Goal: Use online tool/utility: Use online tool/utility

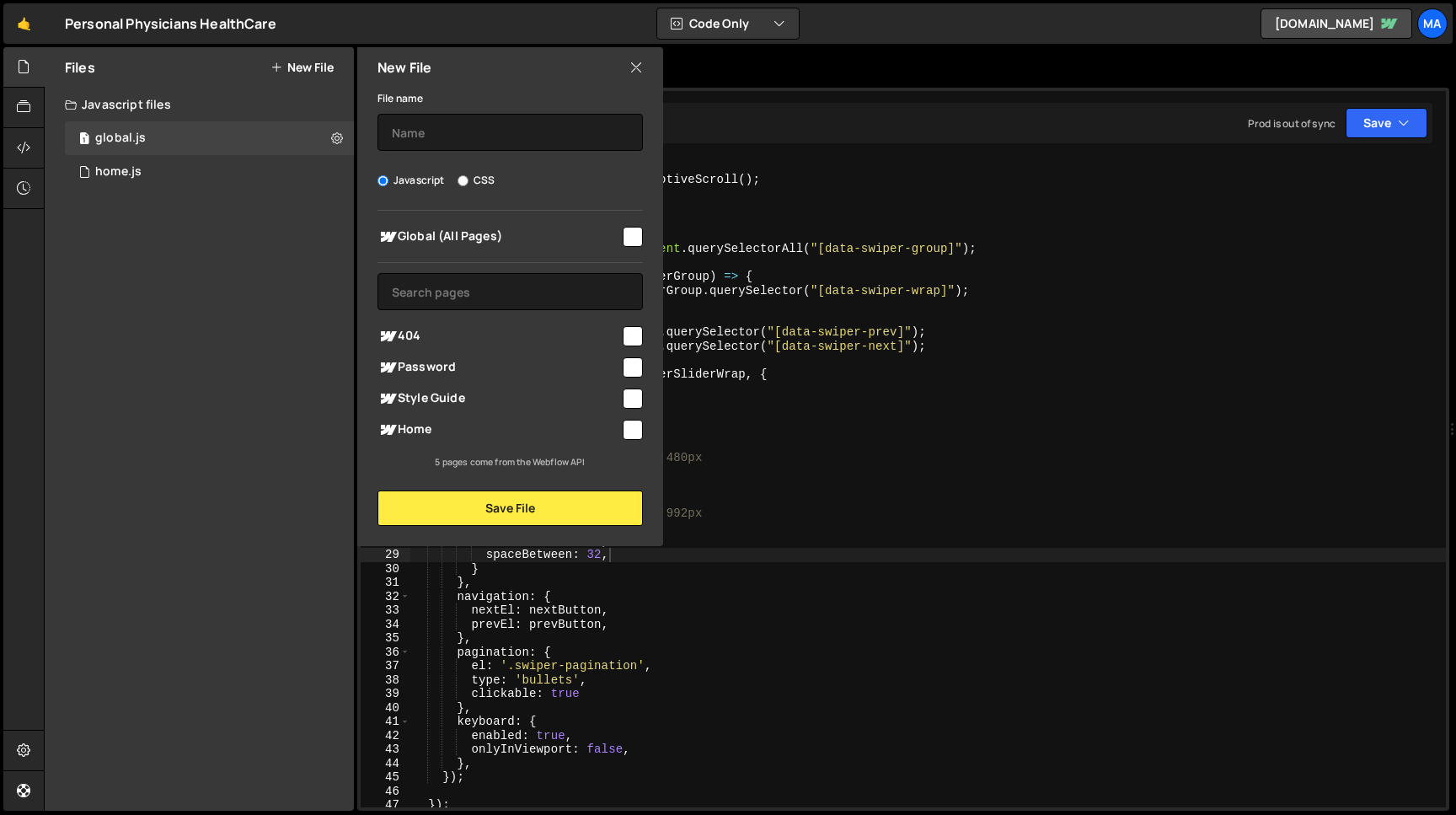
scroll to position [0, 13]
click at [634, 67] on icon at bounding box center [637, 67] width 14 height 18
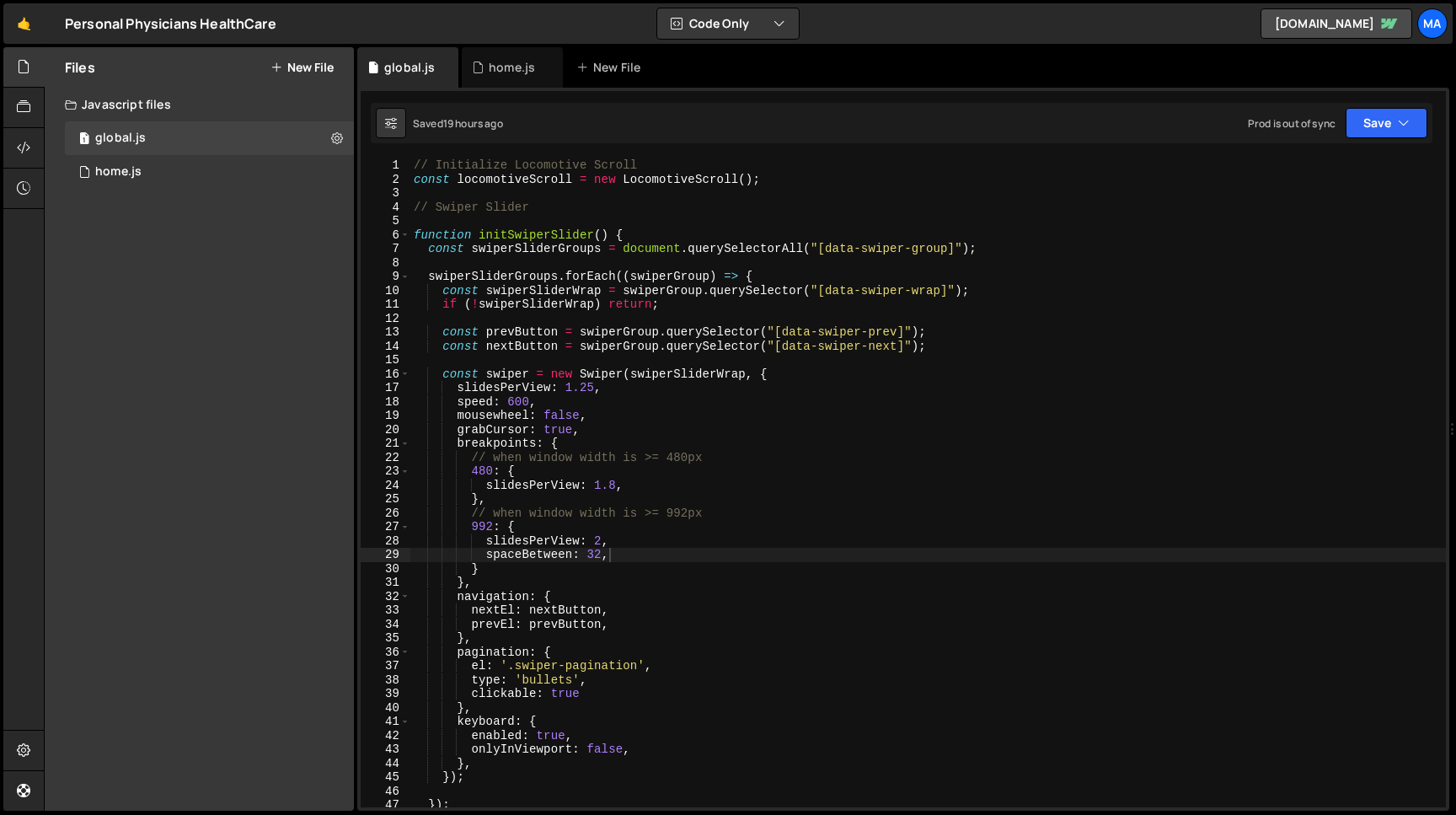
click at [411, 170] on div "// Initialize Locomotive Scroll const locomotiveScroll = new LocomotiveScroll (…" at bounding box center [927, 497] width 1036 height 677
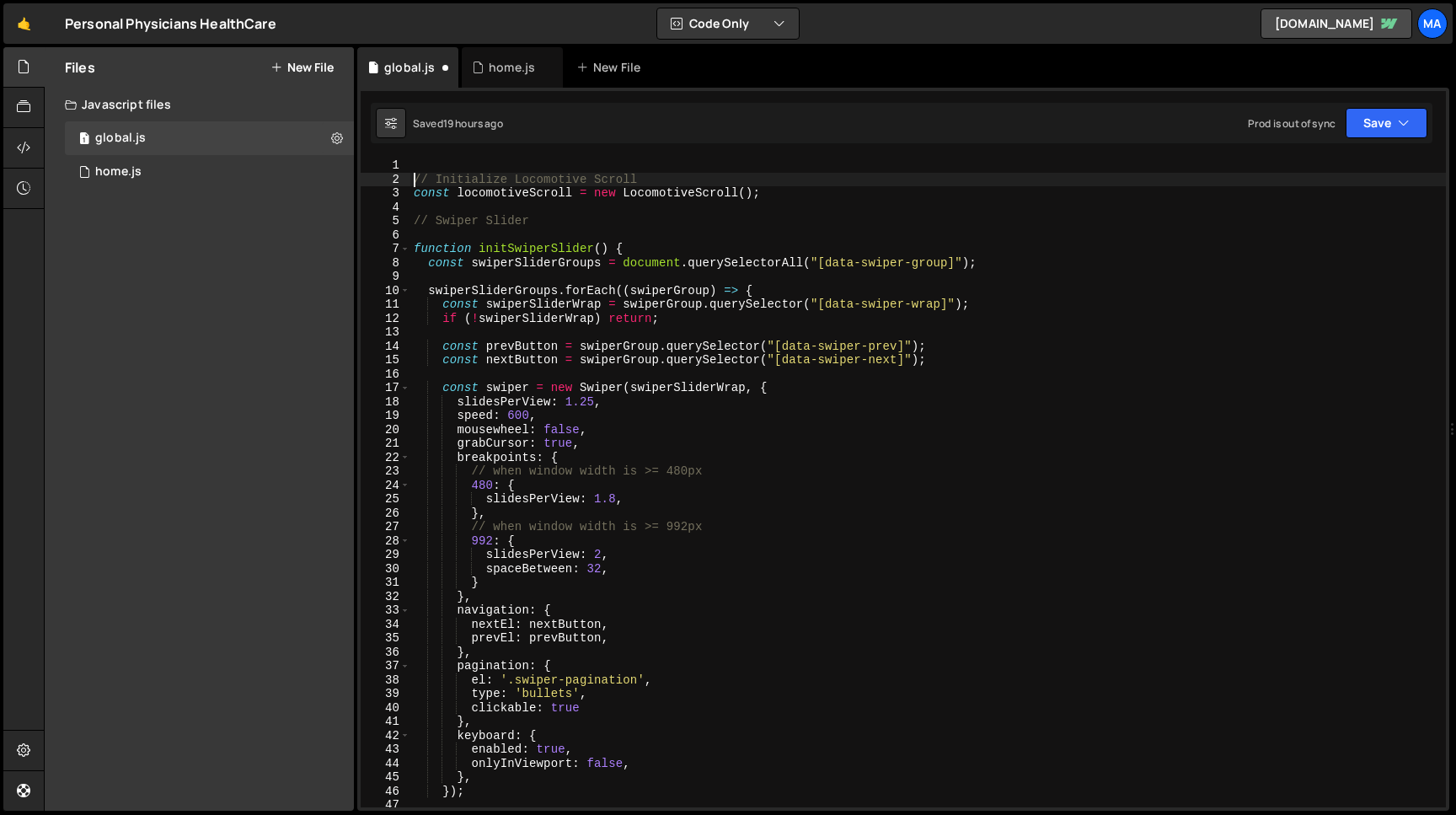
type textarea "// Initialize Locomotive Scroll"
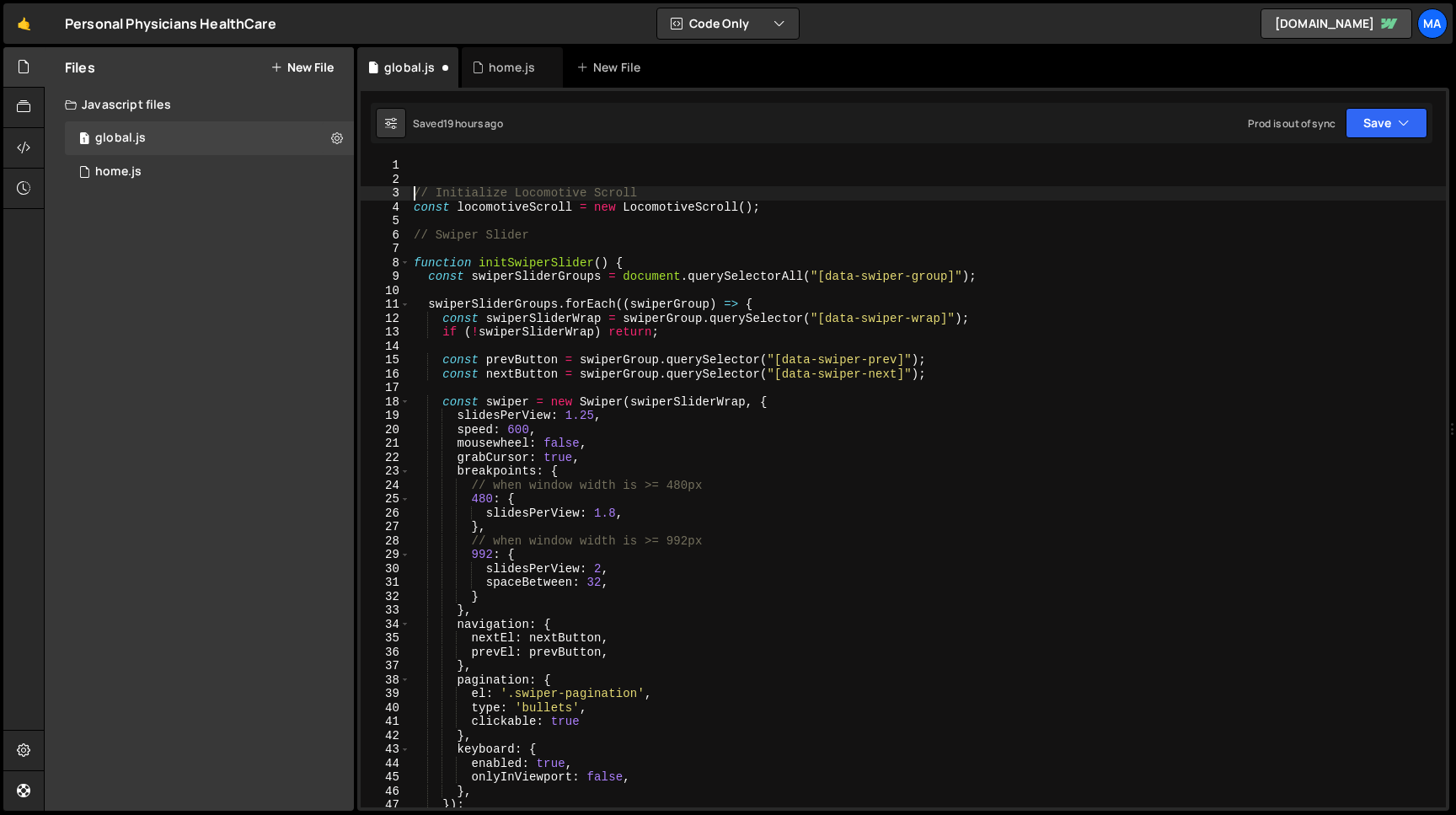
click at [439, 157] on div "XXXXXXXXXXXXXXXXXXXXXXXXXXXXXXXXXXXXXXXXXXXXXXXXXXXXXXXXXXXXXXXXXXXXXXXXXXXXXXX…" at bounding box center [903, 449] width 1092 height 723
click at [433, 167] on div "// Initialize Locomotive Scroll const locomotiveScroll = new LocomotiveScroll (…" at bounding box center [927, 497] width 1036 height 677
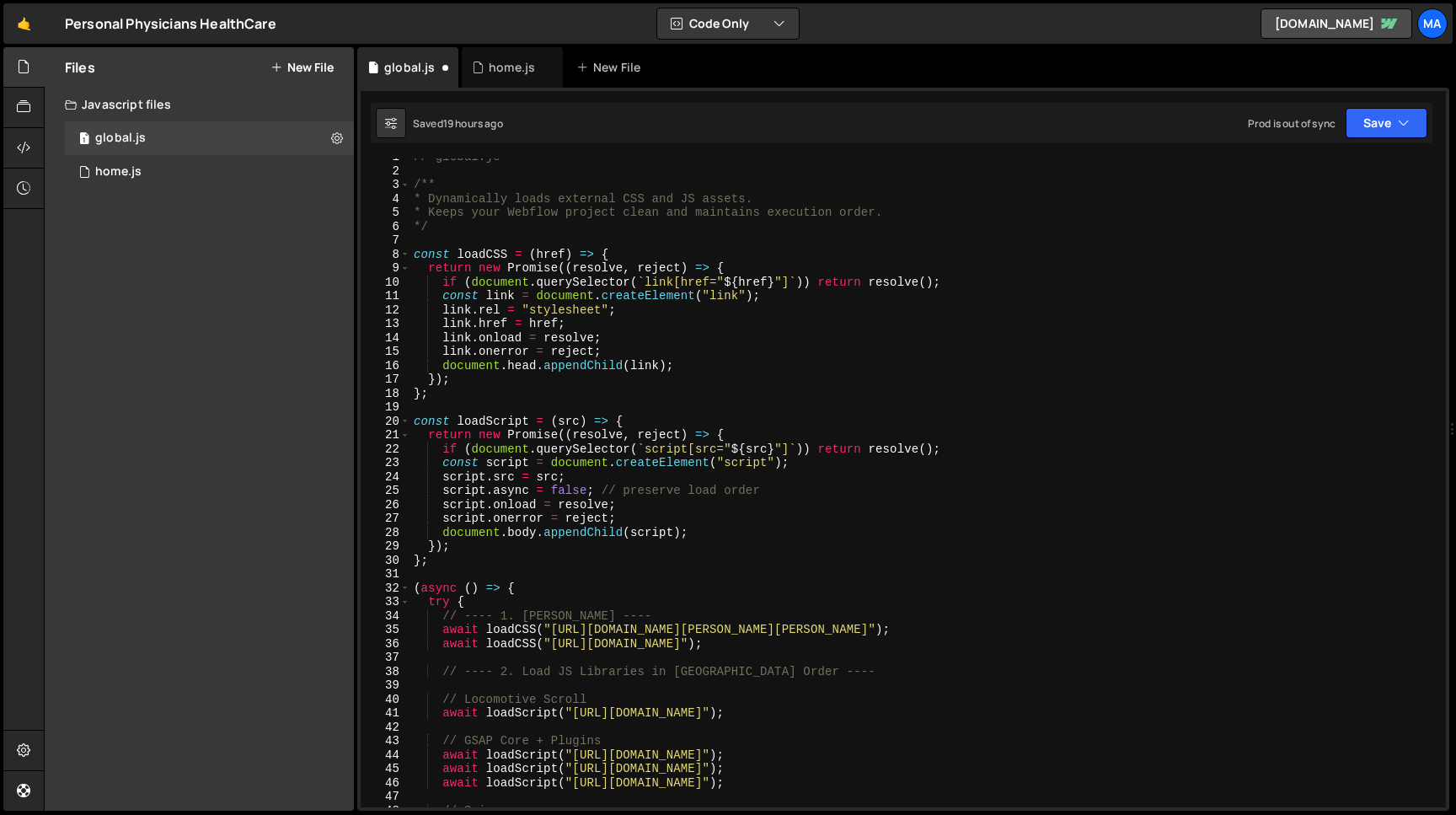
scroll to position [0, 0]
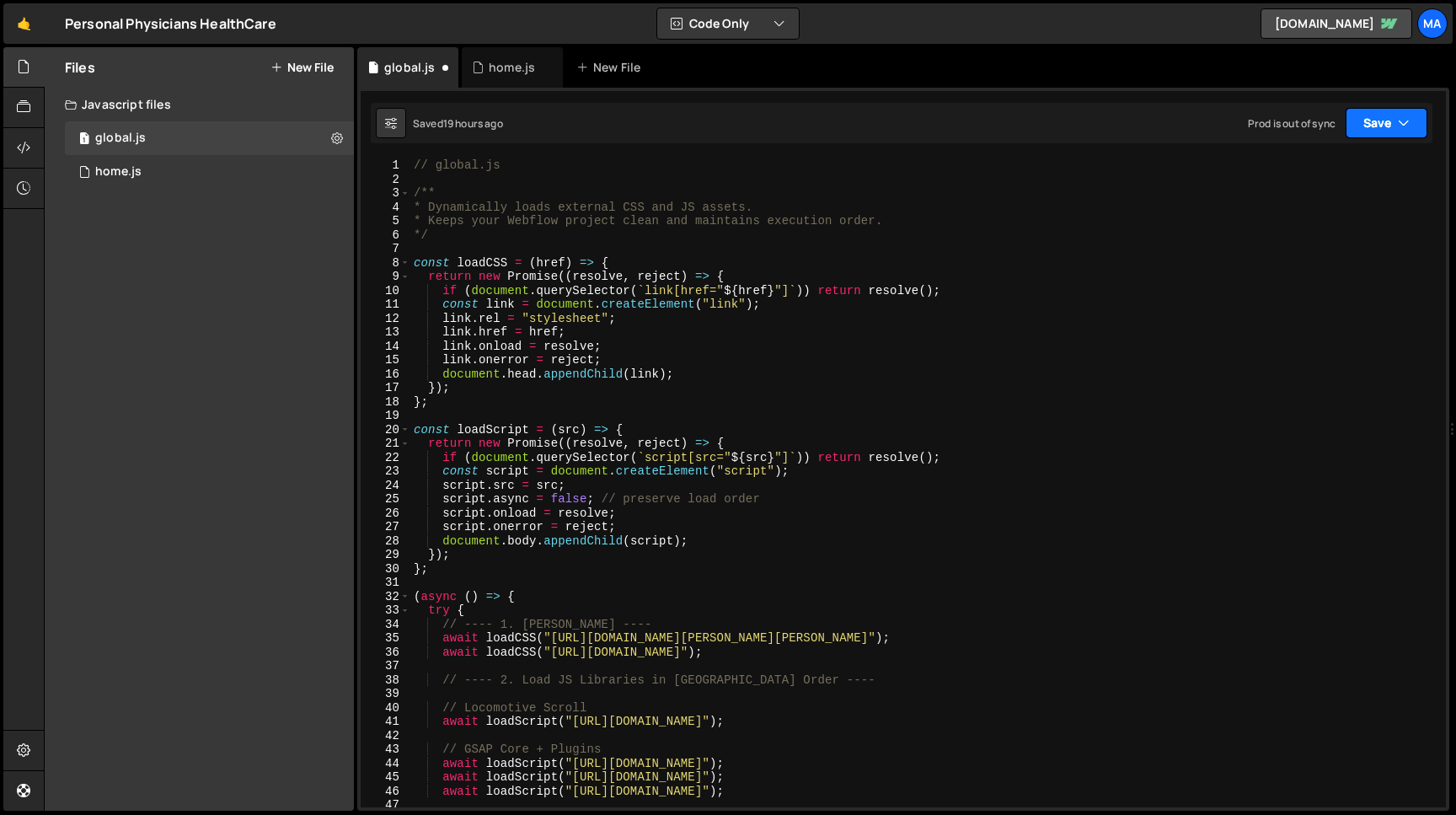
click at [1363, 124] on button "Save" at bounding box center [1387, 123] width 81 height 30
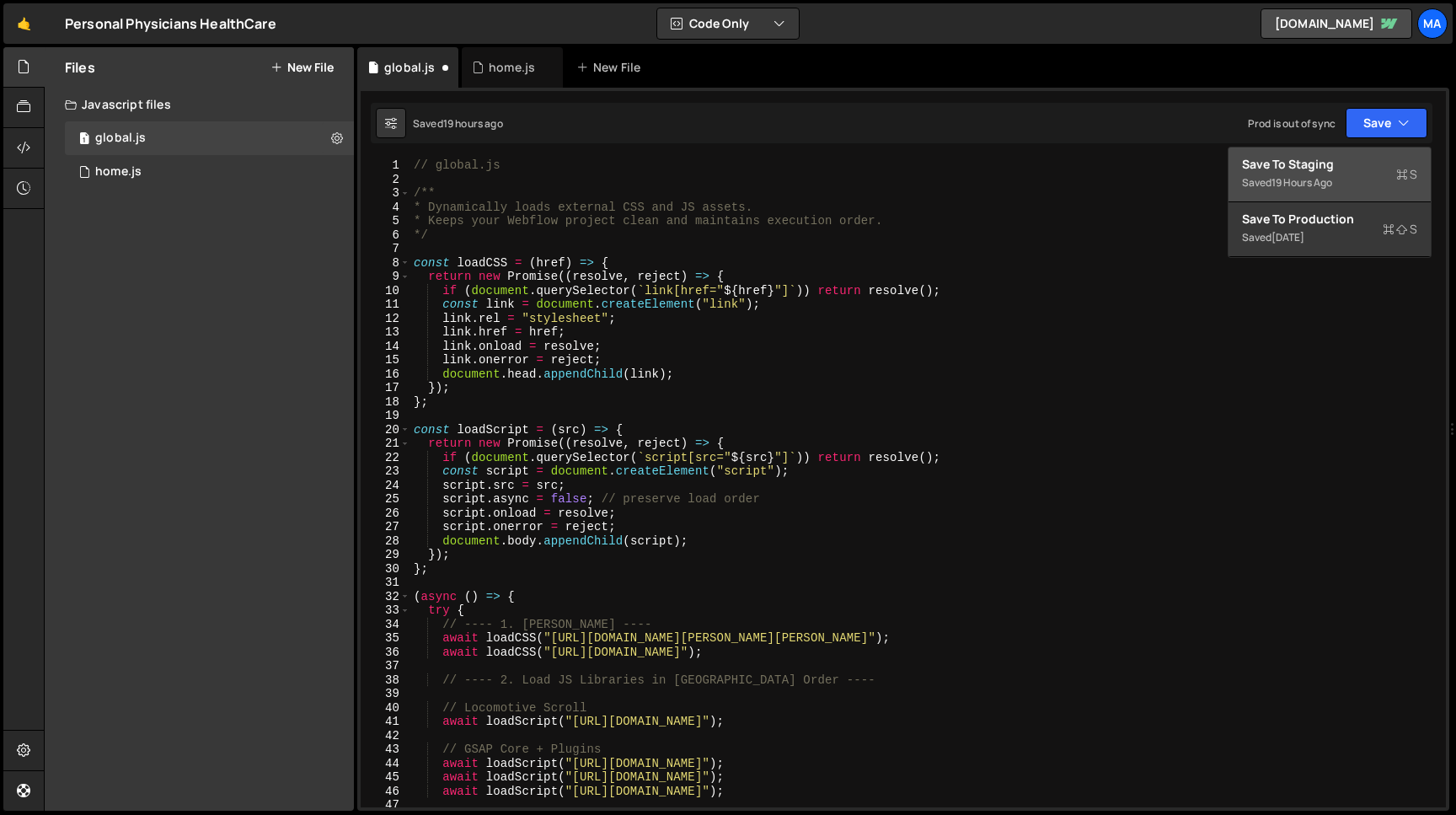
click at [1335, 168] on div "Save to Staging S" at bounding box center [1330, 164] width 176 height 16
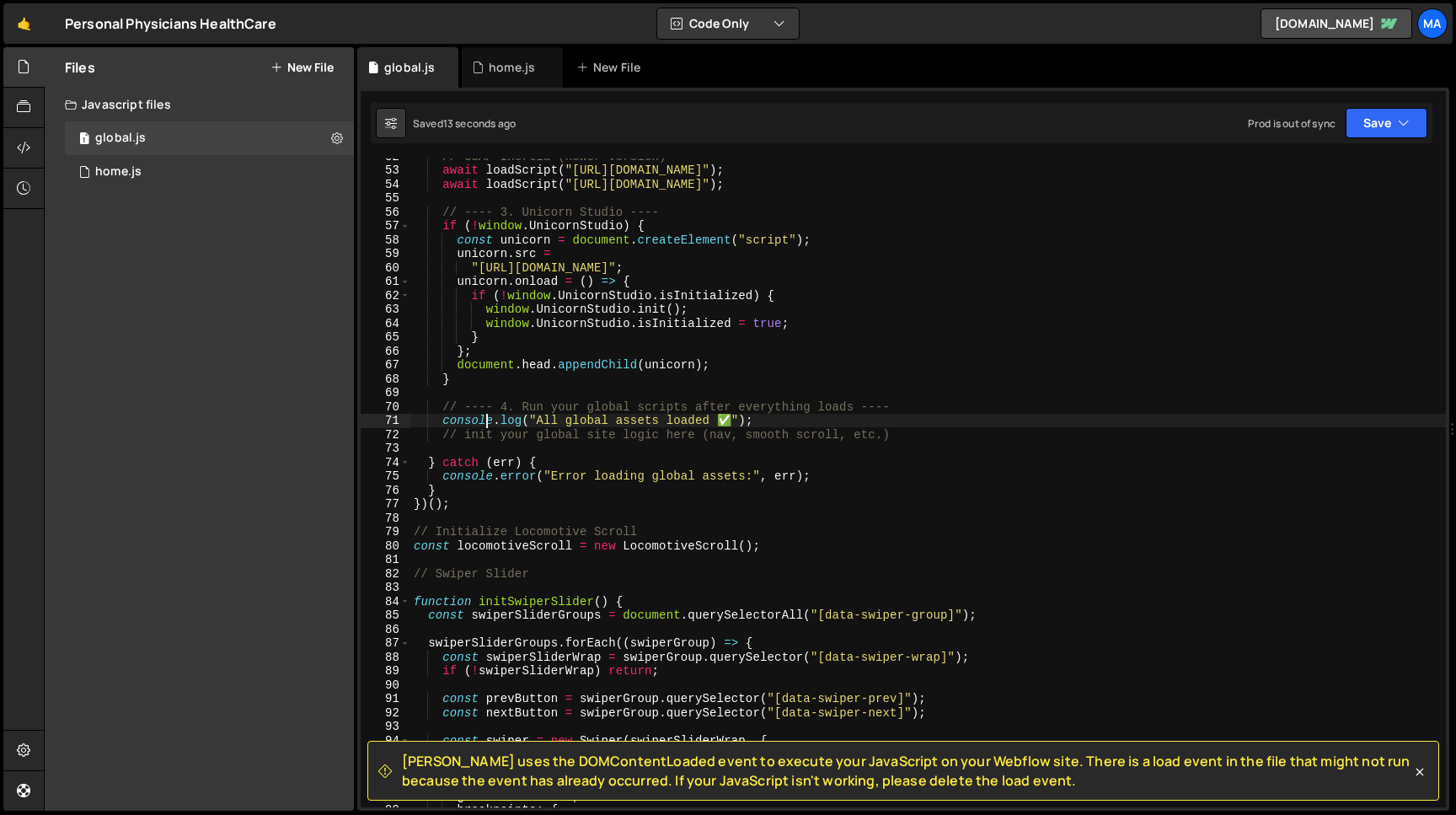
click at [484, 424] on div "// GSAP Inertia (newer version) await loadScript ( "[URL][DOMAIN_NAME]" ) ; awa…" at bounding box center [927, 487] width 1036 height 677
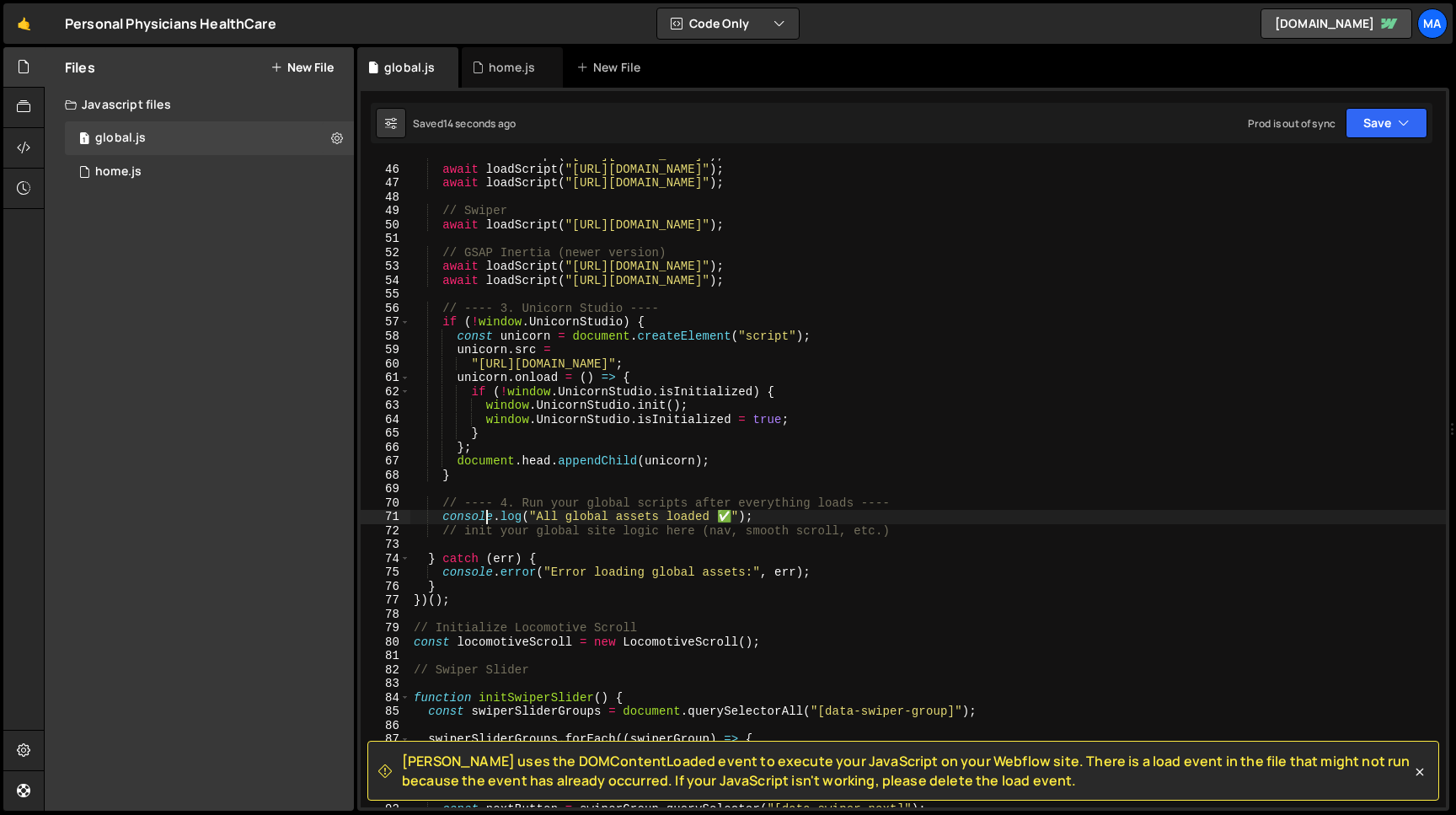
type textarea "});"
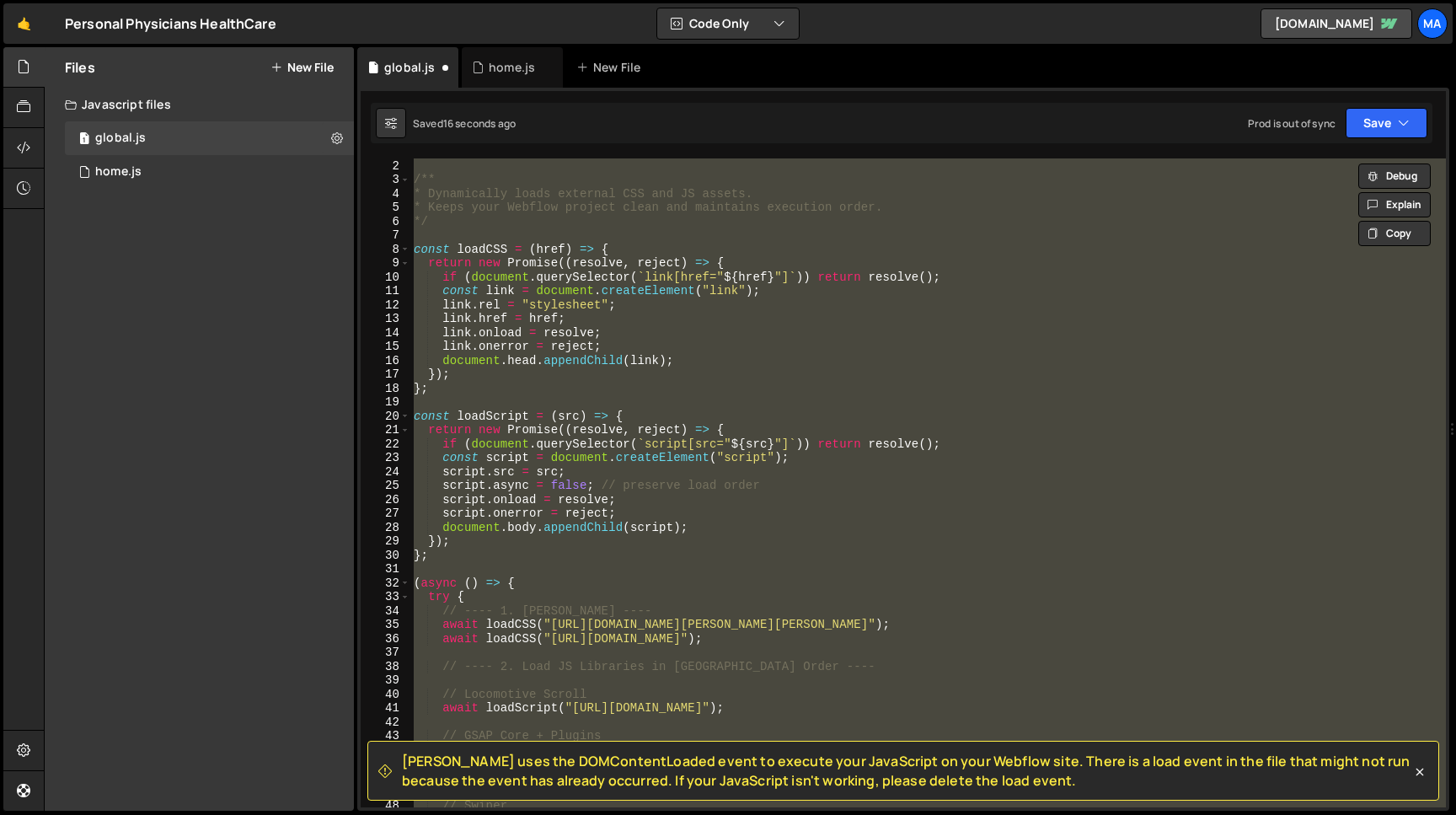
scroll to position [0, 0]
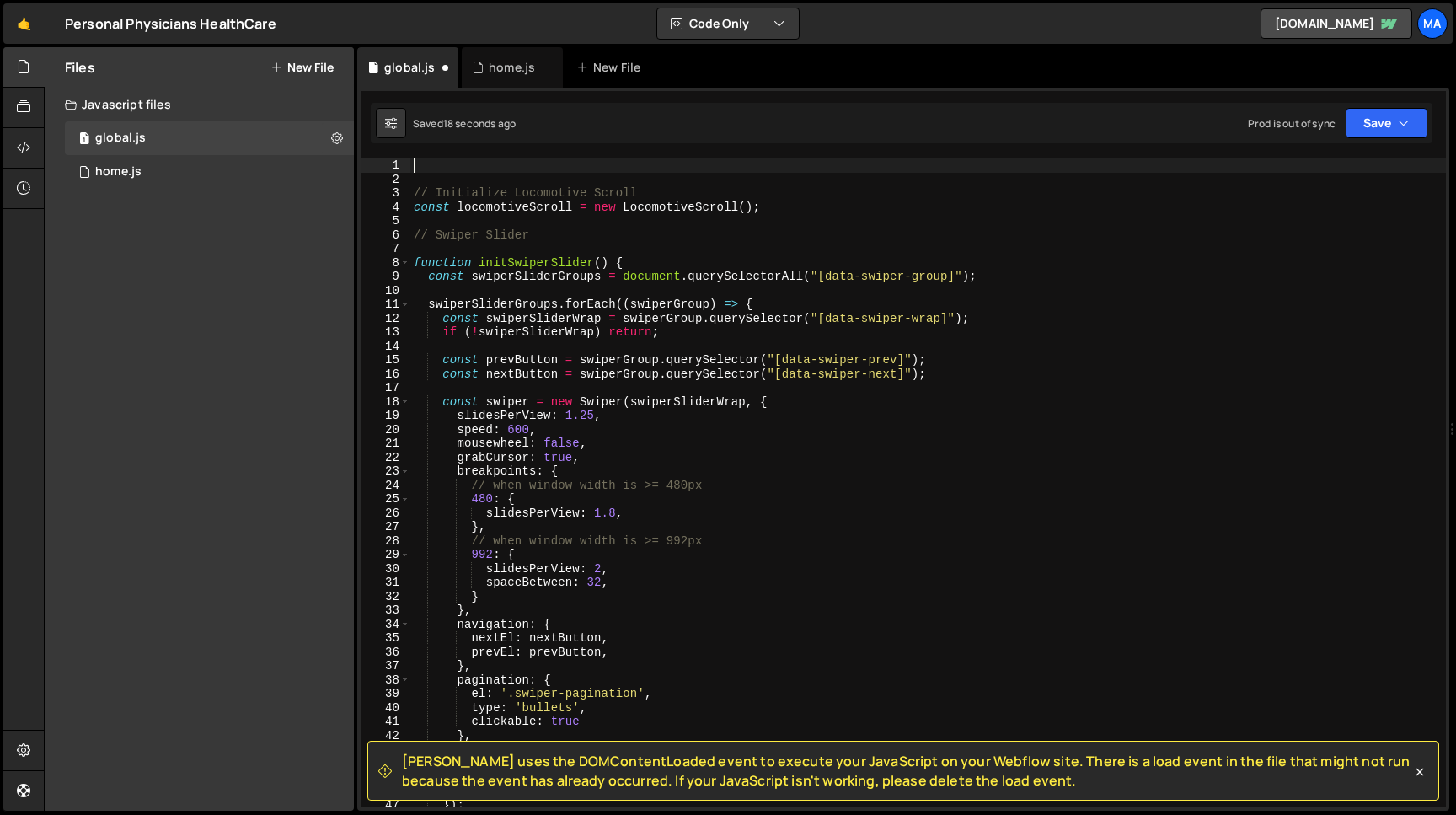
click at [415, 191] on div "// Initialize Locomotive Scroll const locomotiveScroll = new LocomotiveScroll (…" at bounding box center [927, 497] width 1036 height 677
type textarea "// Initialize Locomotive Scroll"
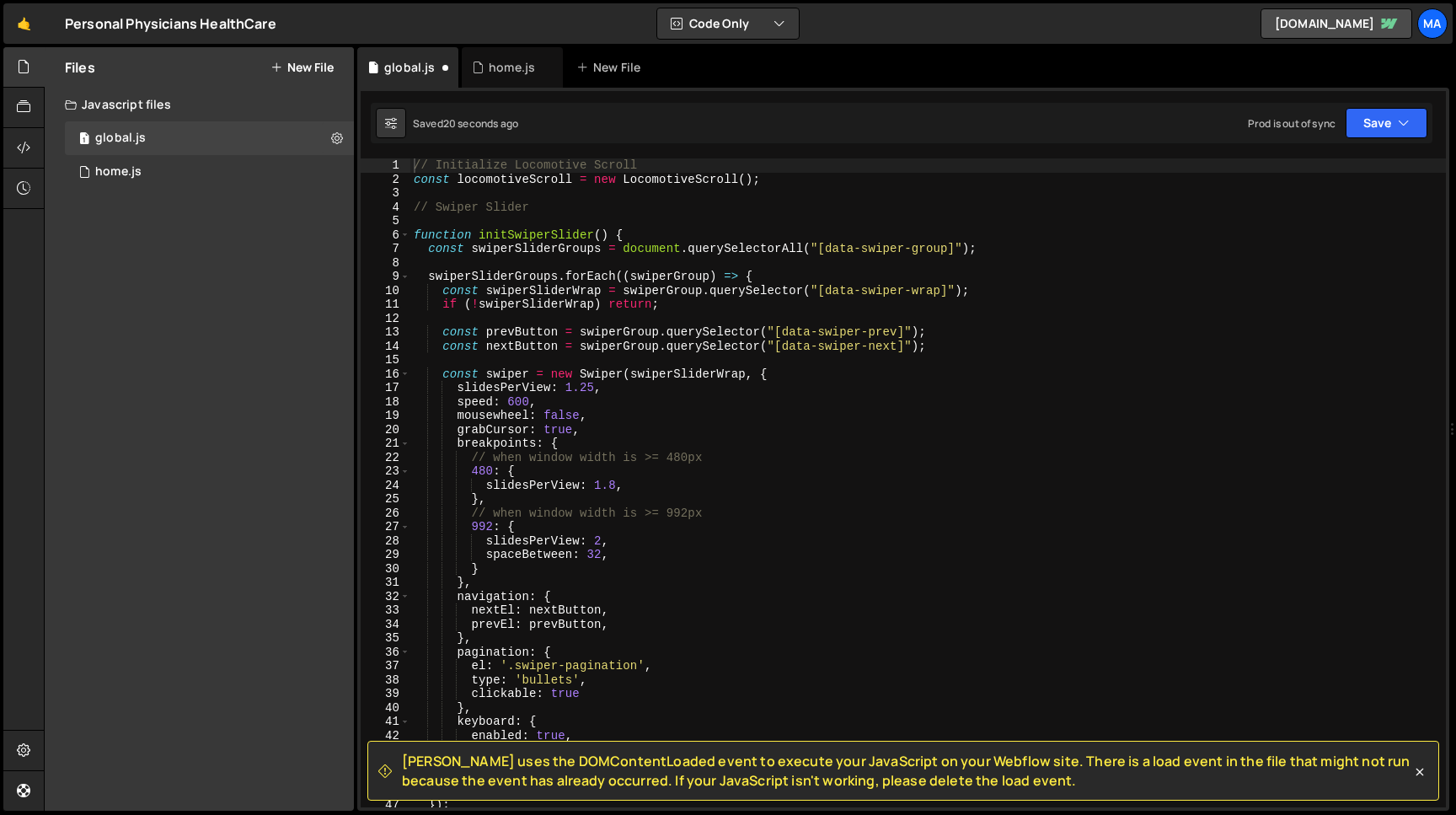
click at [1311, 107] on div "Saved 20 seconds ago Prod is out of sync Upgrade to Edit Save Save to Staging S…" at bounding box center [901, 123] width 1062 height 41
click at [1368, 114] on button "Save" at bounding box center [1387, 123] width 81 height 30
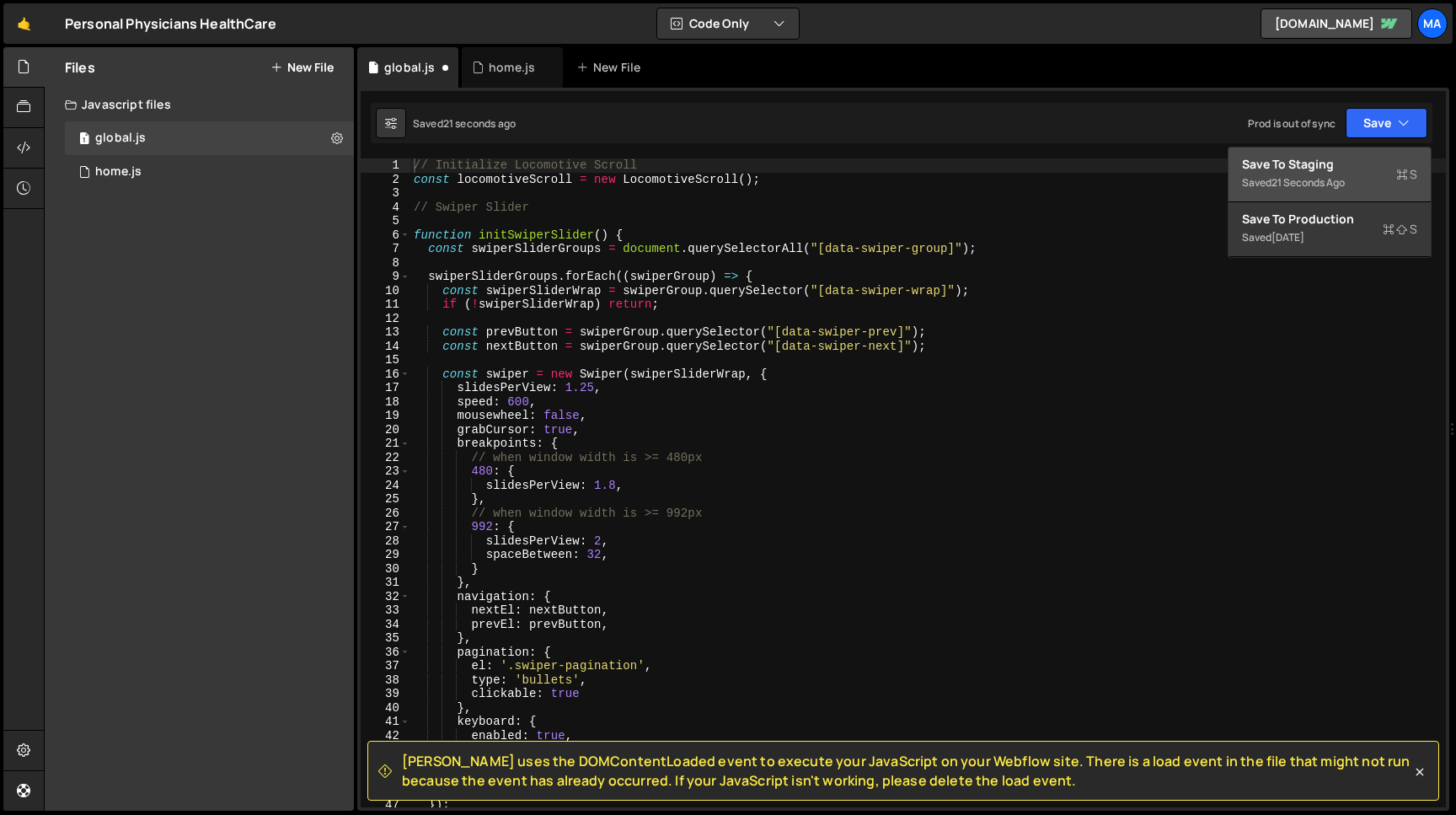
click at [1331, 164] on div "Save to Staging S" at bounding box center [1330, 164] width 176 height 16
